Goal: Information Seeking & Learning: Learn about a topic

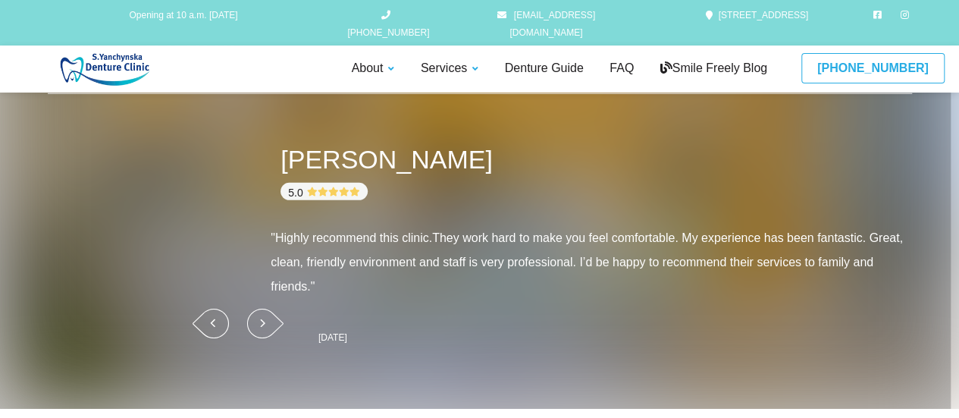
scroll to position [2062, 0]
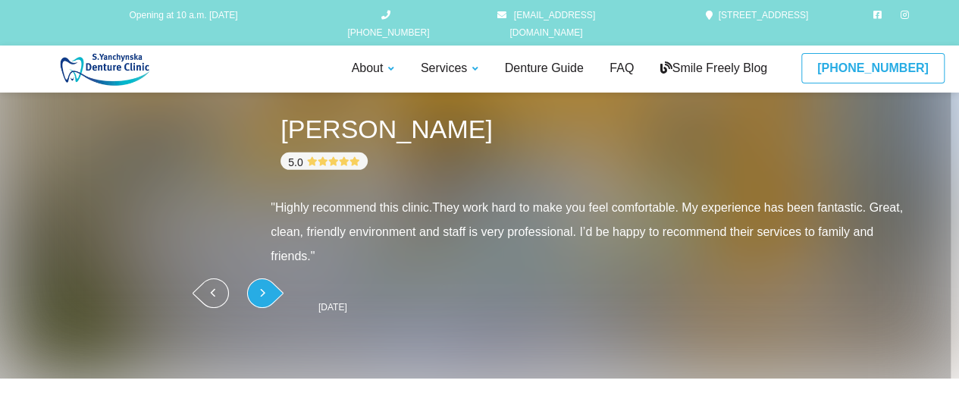
click at [258, 288] on icon at bounding box center [265, 292] width 36 height 30
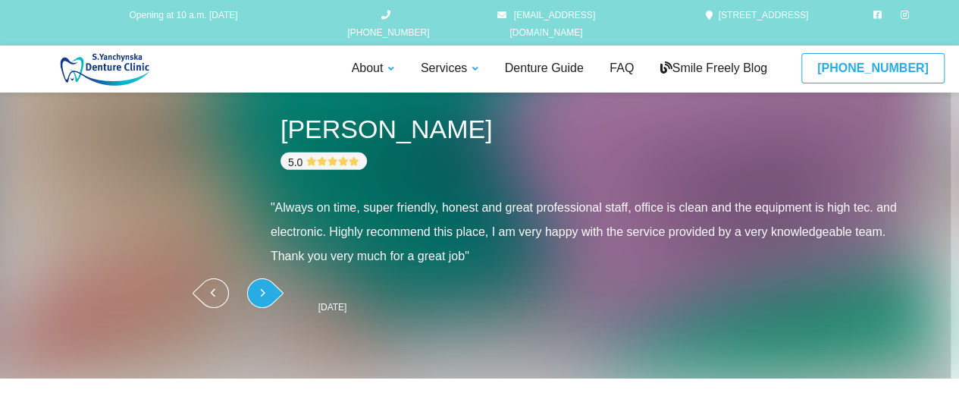
click at [258, 288] on icon at bounding box center [265, 292] width 36 height 30
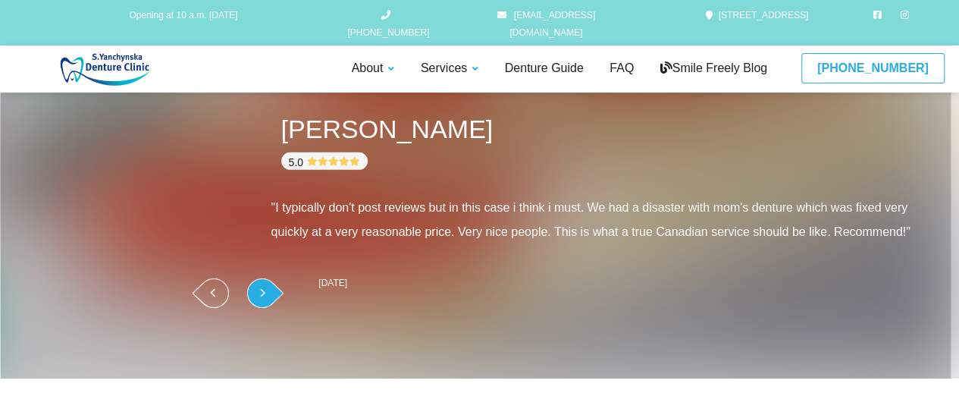
click at [258, 288] on icon at bounding box center [265, 292] width 36 height 30
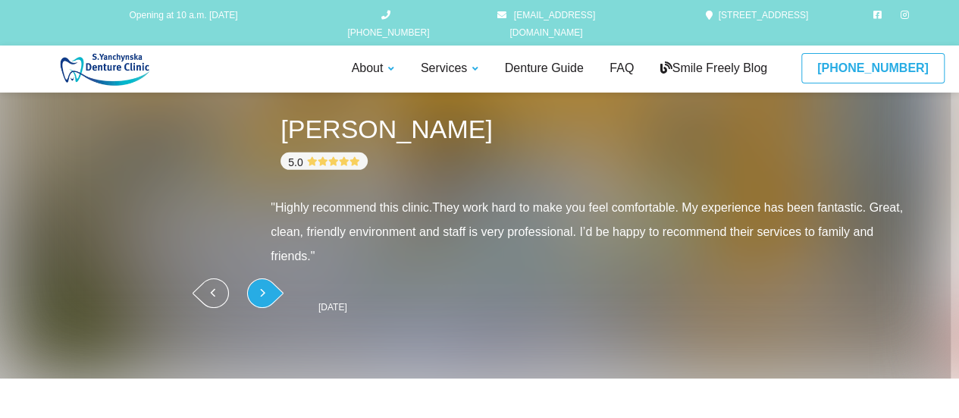
click at [258, 288] on icon at bounding box center [265, 292] width 36 height 30
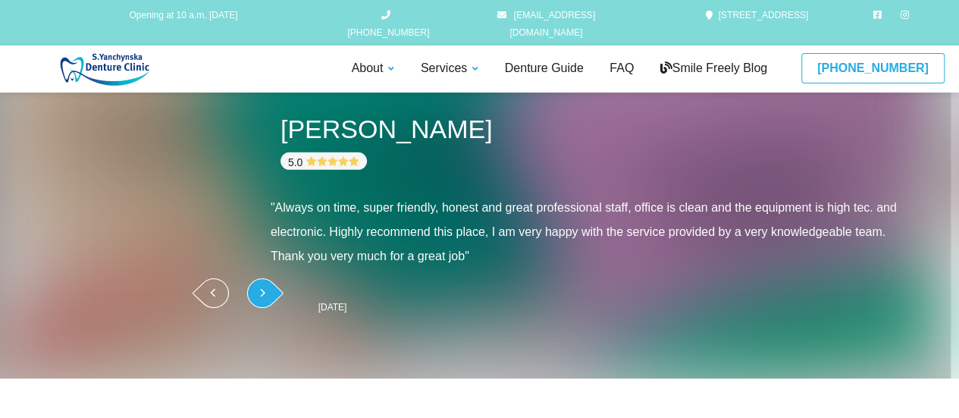
click at [258, 288] on icon at bounding box center [265, 292] width 36 height 30
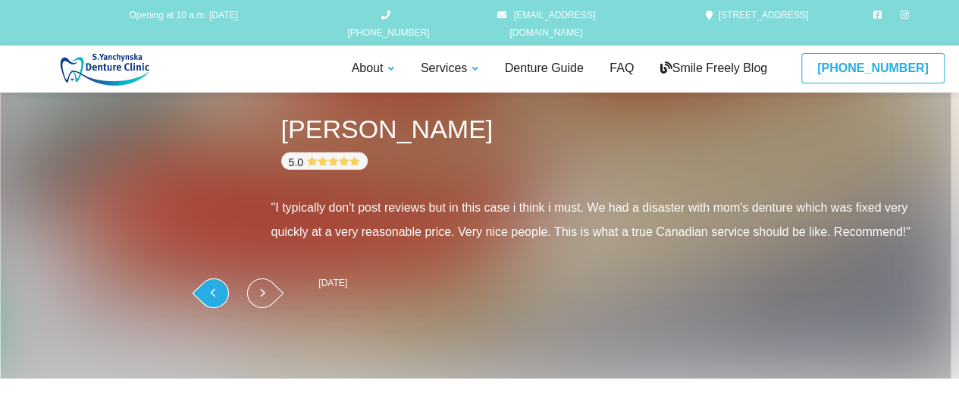
click at [198, 291] on icon at bounding box center [211, 292] width 36 height 30
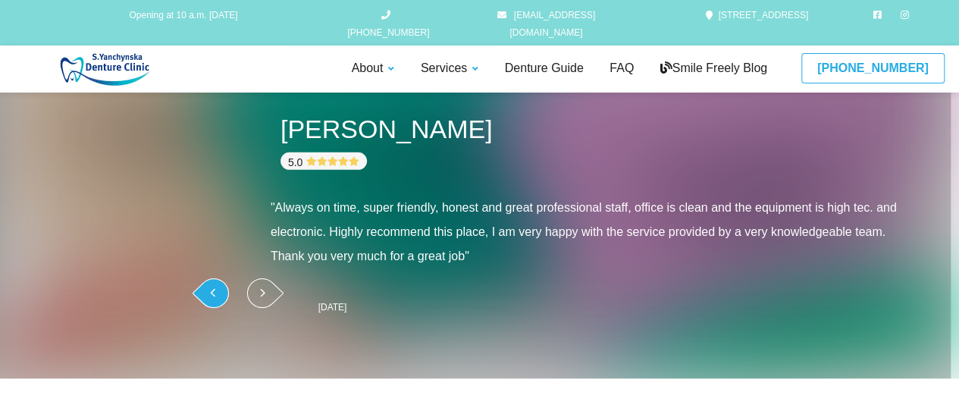
click at [198, 291] on icon at bounding box center [211, 292] width 36 height 30
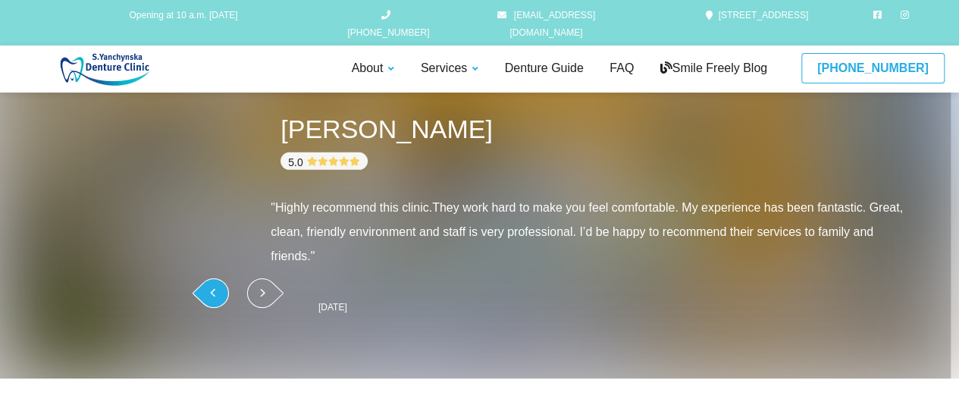
click at [198, 291] on icon at bounding box center [211, 292] width 36 height 30
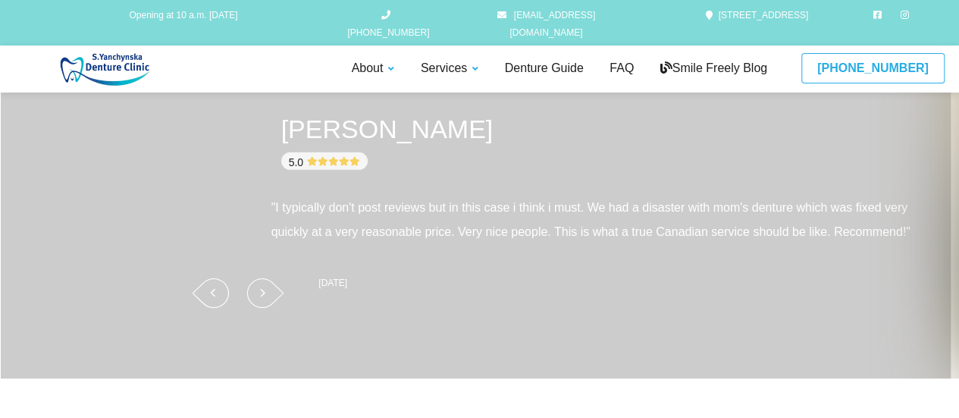
click at [309, 136] on div "[PERSON_NAME]" at bounding box center [554, 129] width 547 height 32
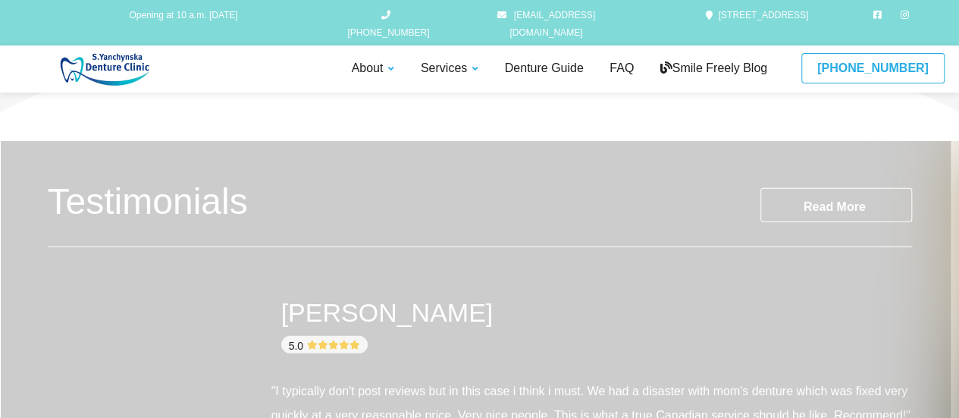
scroll to position [1849, 0]
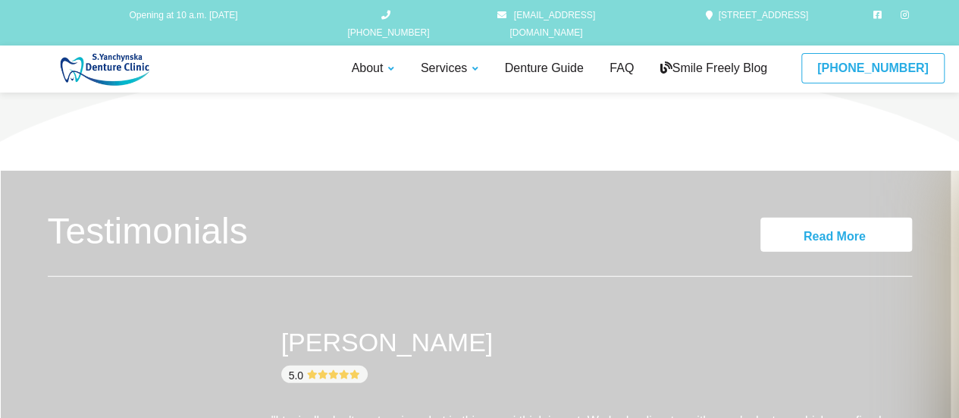
click at [846, 230] on link "Read More" at bounding box center [836, 235] width 152 height 34
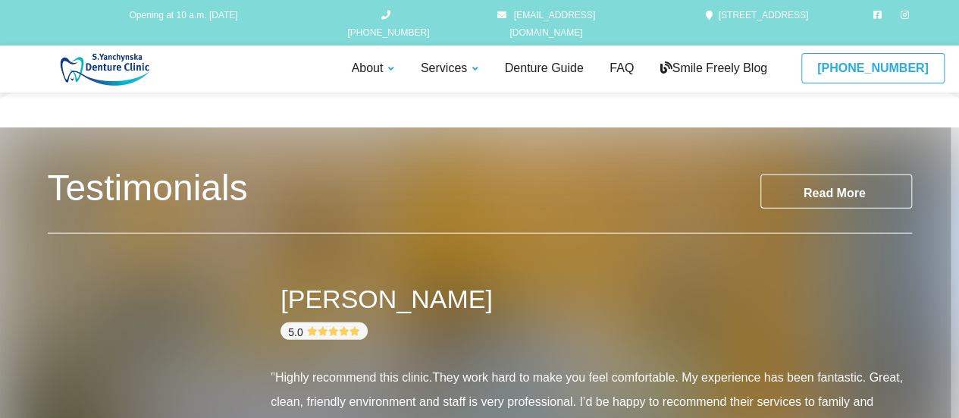
scroll to position [1921, 0]
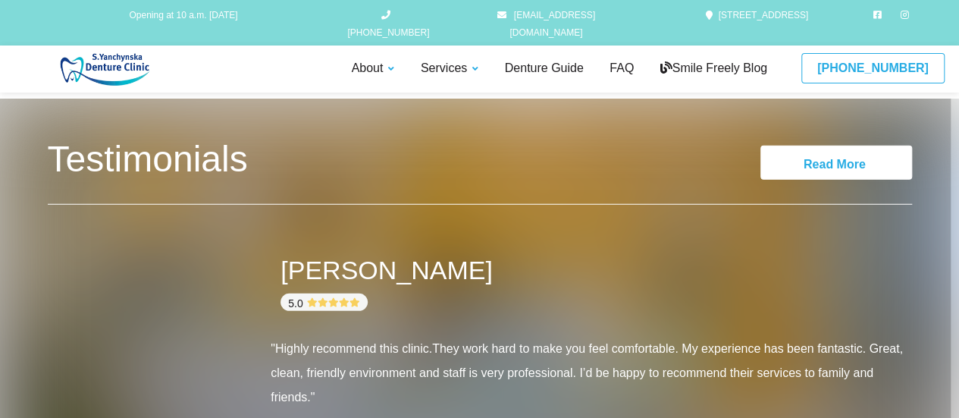
click at [801, 153] on link "Read More" at bounding box center [836, 163] width 152 height 34
